Goal: Task Accomplishment & Management: Manage account settings

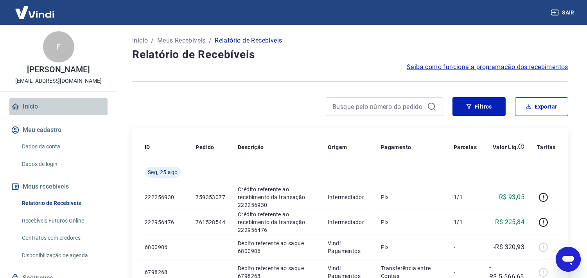
click at [59, 110] on link "Início" at bounding box center [58, 106] width 98 height 17
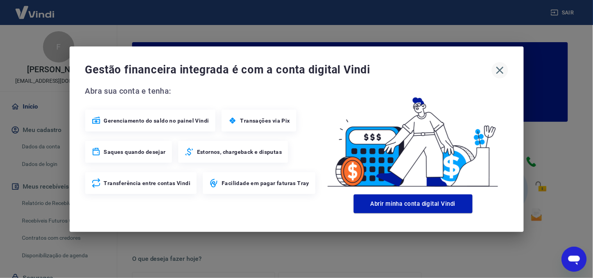
click at [495, 77] on button "button" at bounding box center [500, 70] width 16 height 16
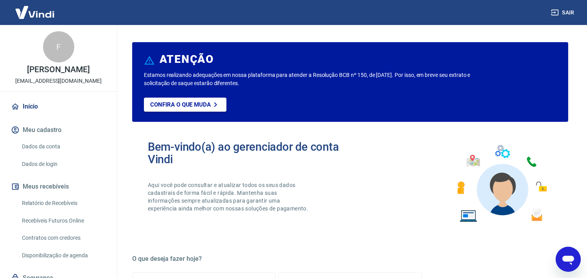
click at [51, 101] on div "F [PERSON_NAME] PONTIN [EMAIL_ADDRESS][DOMAIN_NAME] Início Meu cadastro Dados d…" at bounding box center [58, 167] width 117 height 285
click at [52, 114] on link "Início" at bounding box center [58, 106] width 98 height 17
click at [32, 115] on link "Início" at bounding box center [58, 106] width 98 height 17
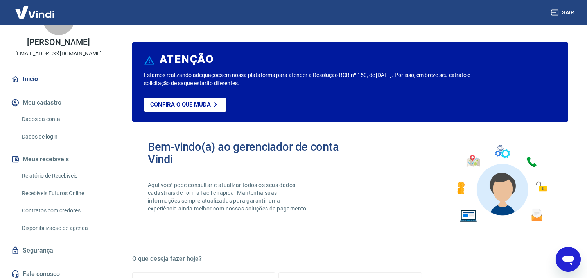
scroll to position [40, 0]
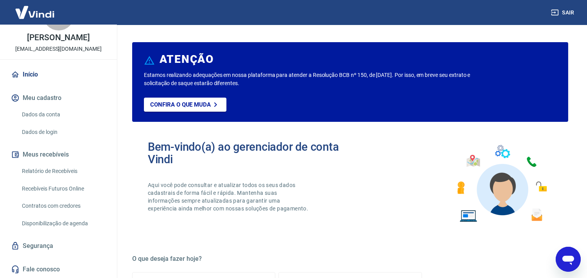
click at [50, 172] on link "Relatório de Recebíveis" at bounding box center [63, 171] width 89 height 16
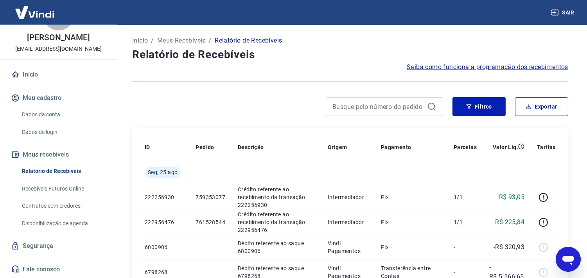
click at [575, 7] on button "Sair" at bounding box center [563, 12] width 28 height 14
